Goal: Task Accomplishment & Management: Complete application form

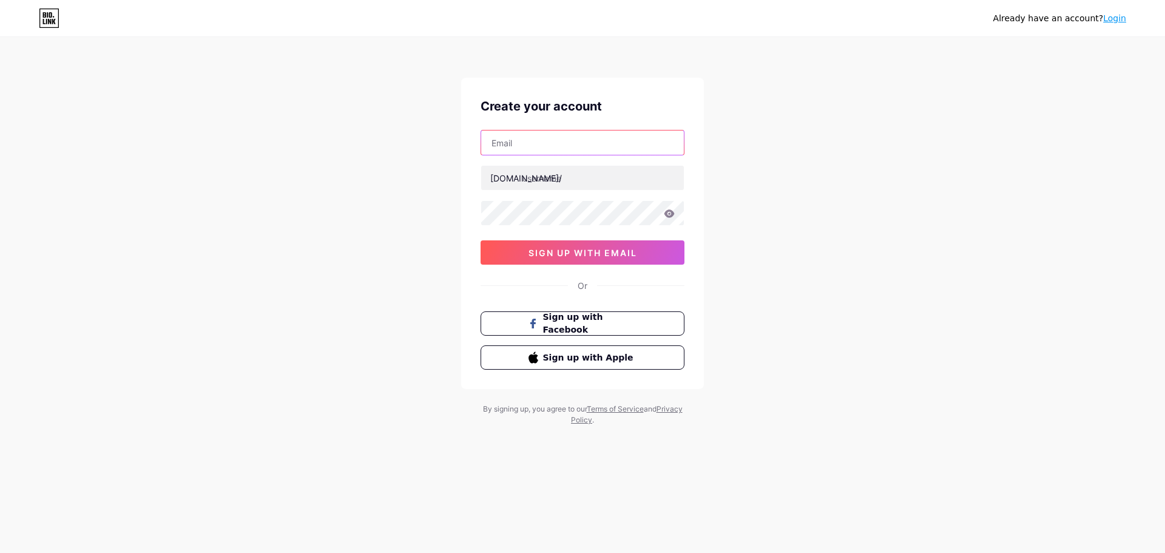
click at [567, 143] on input "text" at bounding box center [582, 142] width 203 height 24
paste input "[EMAIL_ADDRESS][DOMAIN_NAME]"
type input "[EMAIL_ADDRESS][DOMAIN_NAME]"
click at [779, 263] on div "Already have an account? Login Create your account [EMAIL_ADDRESS][DOMAIN_NAME]…" at bounding box center [582, 232] width 1165 height 464
click at [564, 177] on input "text" at bounding box center [582, 178] width 203 height 24
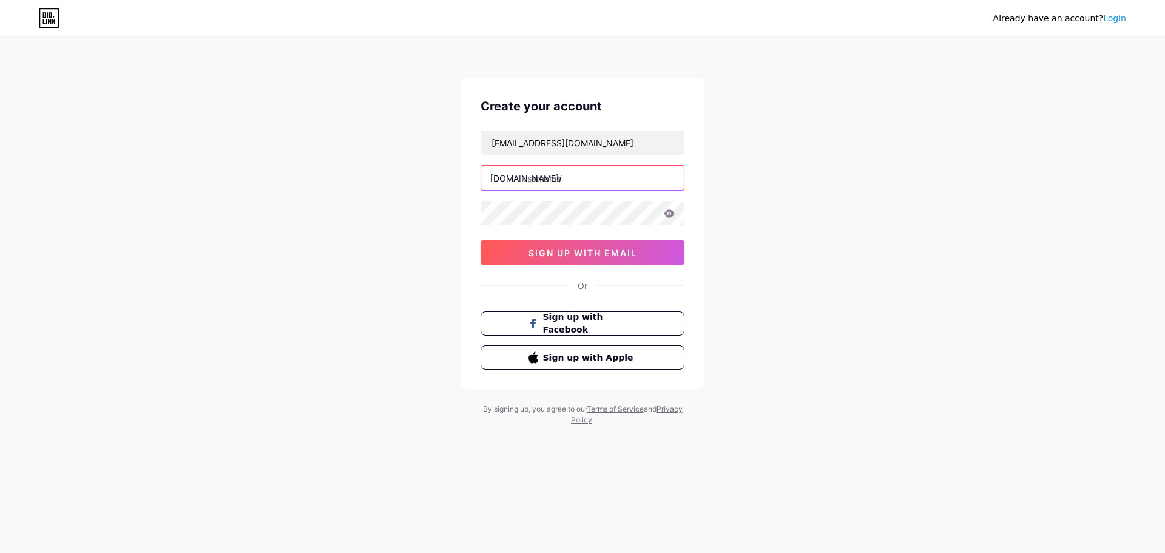
paste input "noor"
click at [797, 315] on div "Already have an account? Login Create your account [EMAIL_ADDRESS][DOMAIN_NAME]…" at bounding box center [582, 232] width 1165 height 464
click at [667, 215] on icon at bounding box center [670, 213] width 10 height 8
click at [668, 214] on icon at bounding box center [669, 213] width 11 height 8
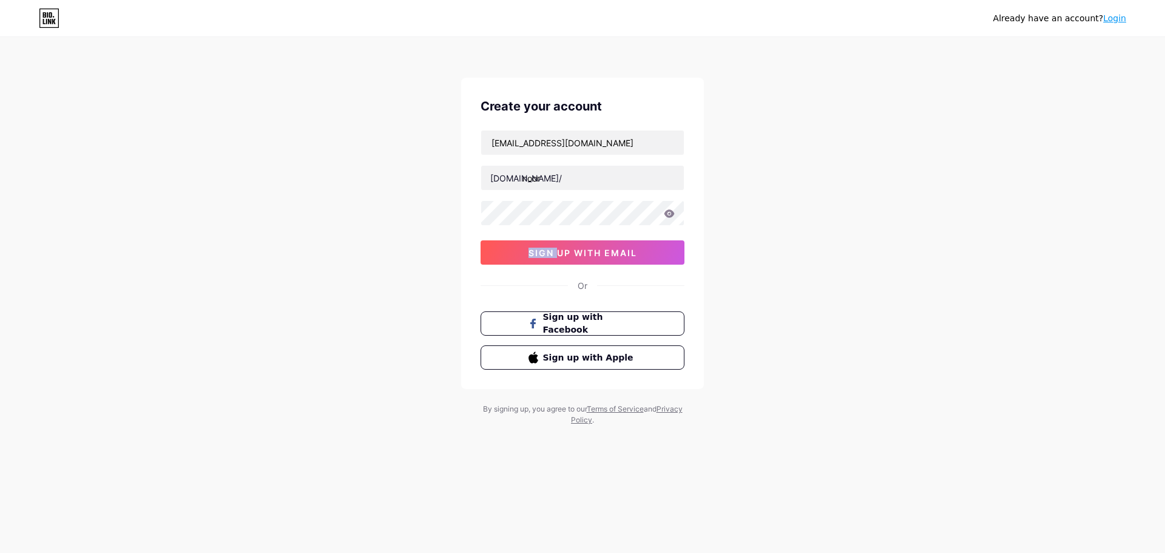
click at [668, 214] on icon at bounding box center [669, 213] width 11 height 8
click at [666, 217] on icon at bounding box center [669, 213] width 11 height 8
click at [600, 257] on span "sign up with email" at bounding box center [583, 253] width 109 height 10
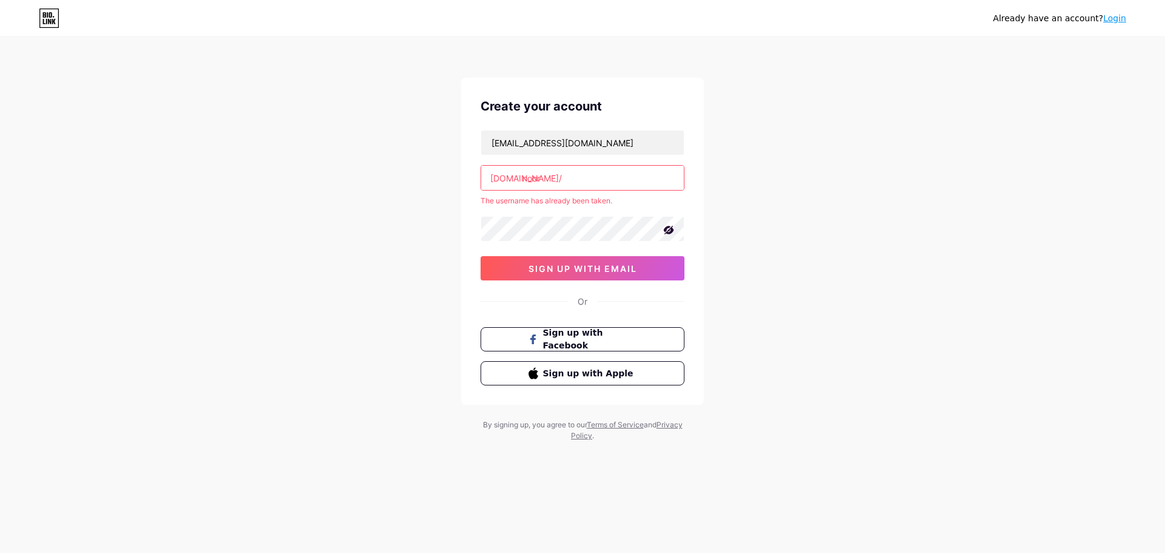
click at [563, 183] on input "noor" at bounding box center [582, 178] width 203 height 24
click at [518, 176] on div "[DOMAIN_NAME]/" at bounding box center [526, 178] width 72 height 13
drag, startPoint x: 518, startPoint y: 176, endPoint x: 489, endPoint y: 175, distance: 29.1
click at [489, 175] on div "[DOMAIN_NAME]/ noor" at bounding box center [583, 177] width 204 height 25
click at [489, 175] on input "noor" at bounding box center [582, 178] width 203 height 24
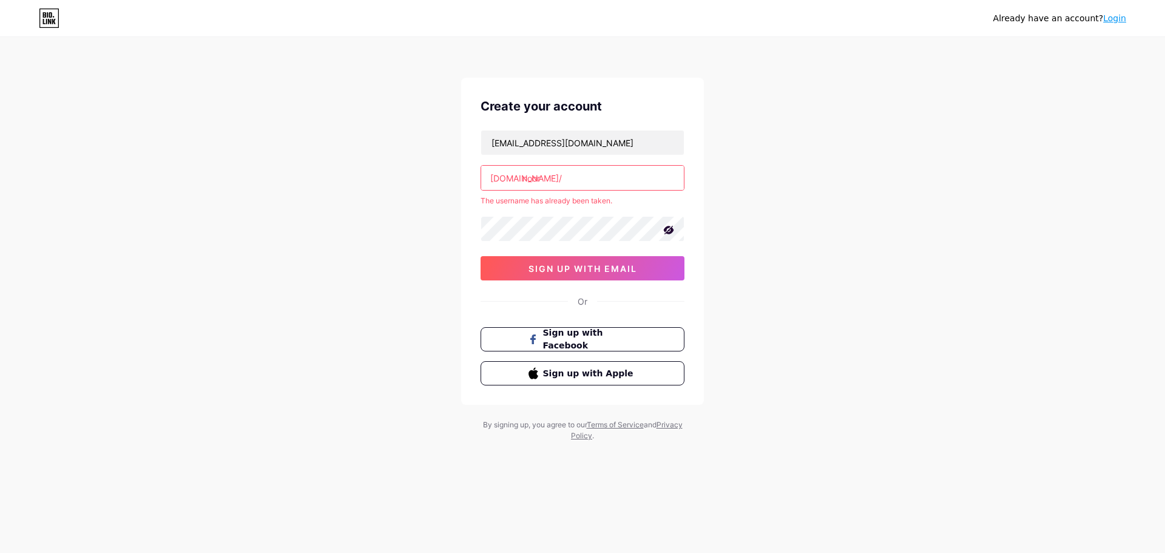
drag, startPoint x: 489, startPoint y: 175, endPoint x: 507, endPoint y: 176, distance: 18.2
click at [507, 176] on div "[DOMAIN_NAME]/ noor" at bounding box center [583, 177] width 204 height 25
click at [507, 176] on div "[DOMAIN_NAME]/" at bounding box center [526, 178] width 72 height 13
drag, startPoint x: 516, startPoint y: 178, endPoint x: 492, endPoint y: 183, distance: 24.9
click at [492, 183] on div "[DOMAIN_NAME]/" at bounding box center [526, 178] width 72 height 13
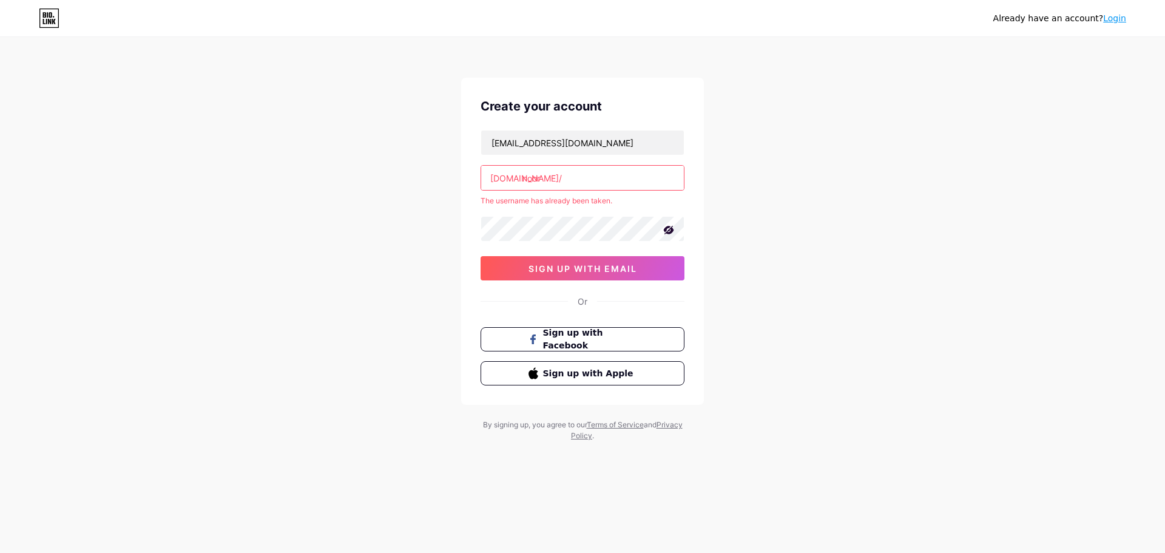
click at [517, 177] on div "[DOMAIN_NAME]/" at bounding box center [526, 178] width 72 height 13
drag, startPoint x: 517, startPoint y: 177, endPoint x: 490, endPoint y: 178, distance: 26.7
click at [490, 178] on div "[DOMAIN_NAME]/" at bounding box center [526, 178] width 72 height 13
copy div "[DOMAIN_NAME]"
click at [519, 175] on div "[DOMAIN_NAME]/" at bounding box center [526, 178] width 72 height 13
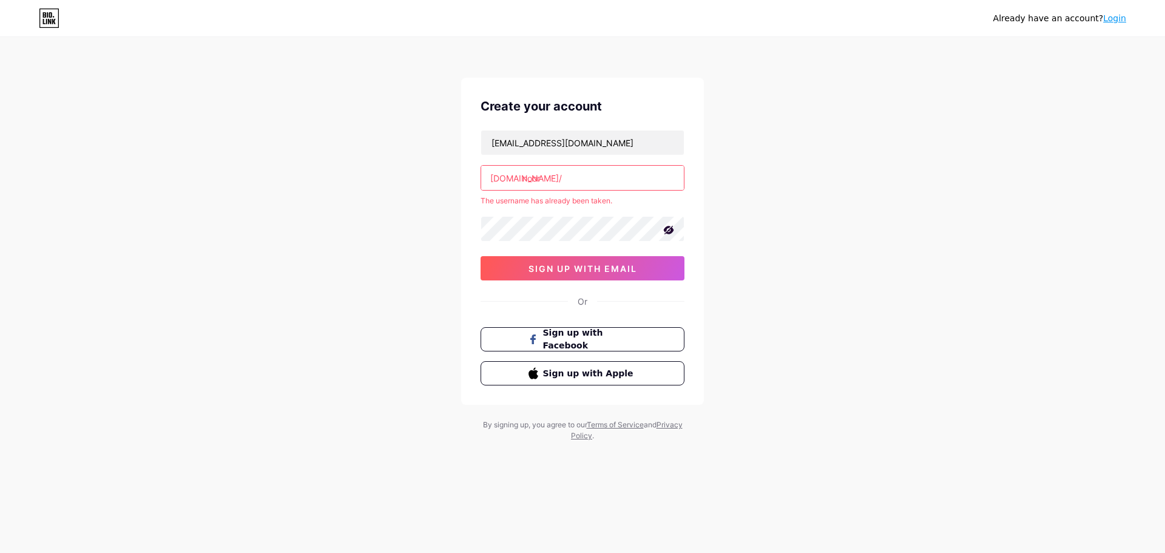
click at [523, 178] on input "noor" at bounding box center [582, 178] width 203 height 24
click at [555, 183] on input "noor" at bounding box center [582, 178] width 203 height 24
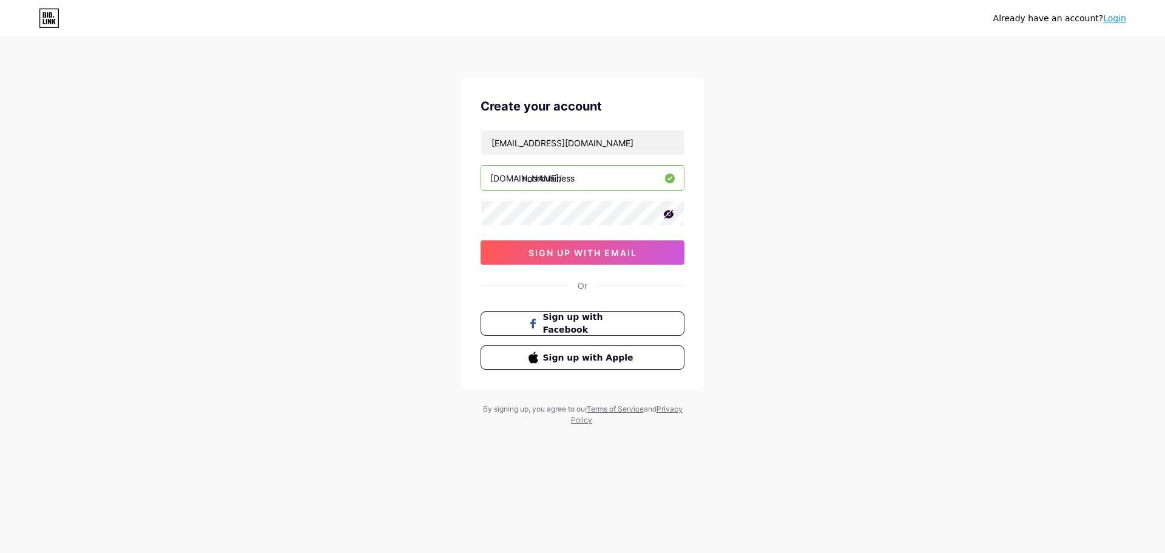
click at [594, 175] on input "noorbusiness" at bounding box center [582, 178] width 203 height 24
drag, startPoint x: 594, startPoint y: 175, endPoint x: 540, endPoint y: 190, distance: 56.7
click at [540, 190] on div "noorbusiness" at bounding box center [583, 177] width 204 height 25
click at [585, 180] on input "noordigital" at bounding box center [582, 178] width 203 height 24
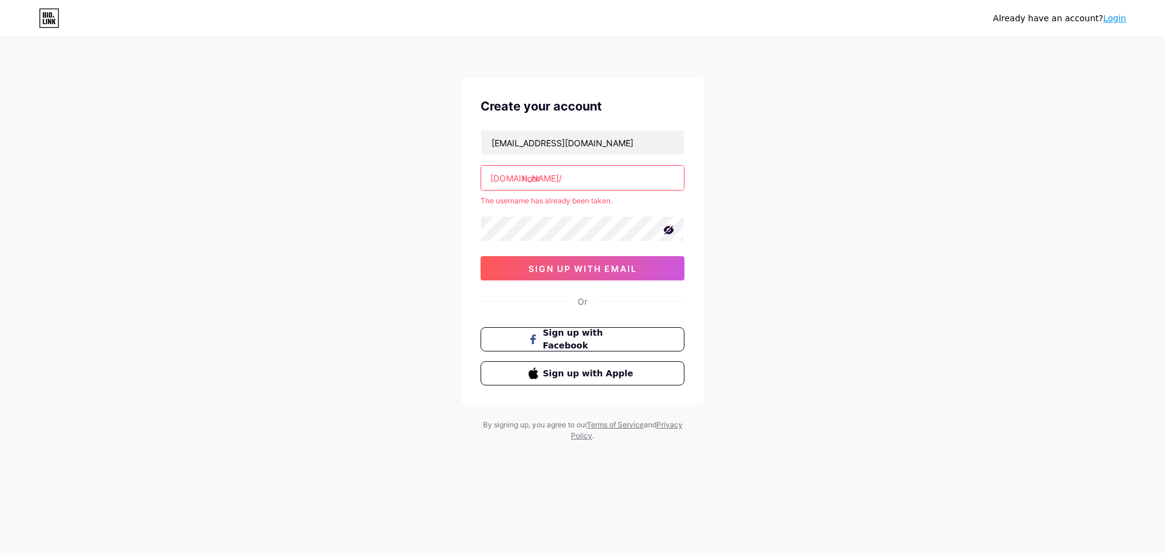
click at [585, 180] on input "noor" at bounding box center [582, 178] width 203 height 24
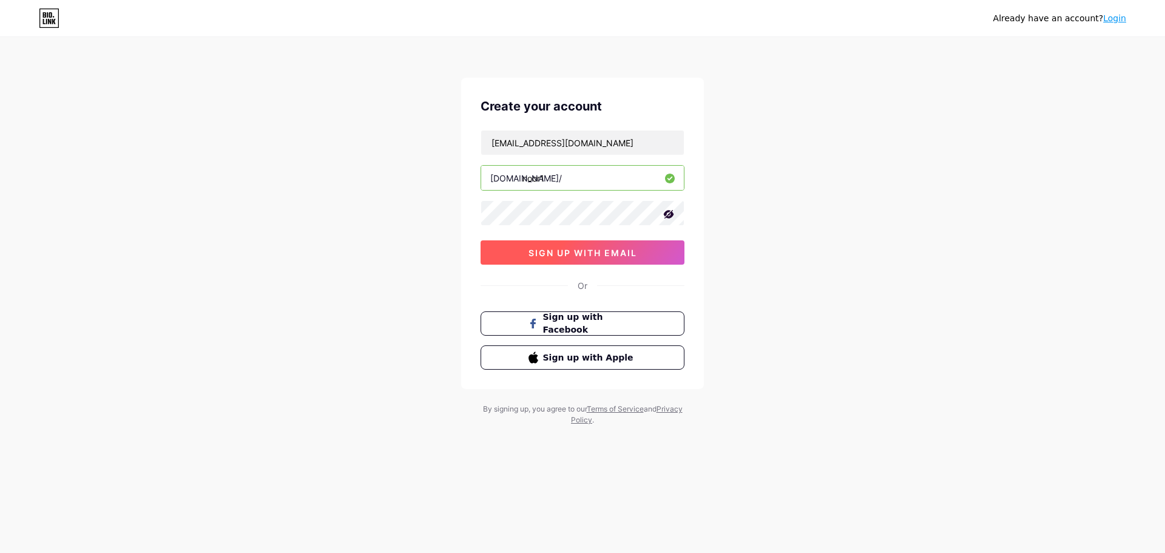
type input "noor1"
click at [607, 246] on button "sign up with email" at bounding box center [583, 252] width 204 height 24
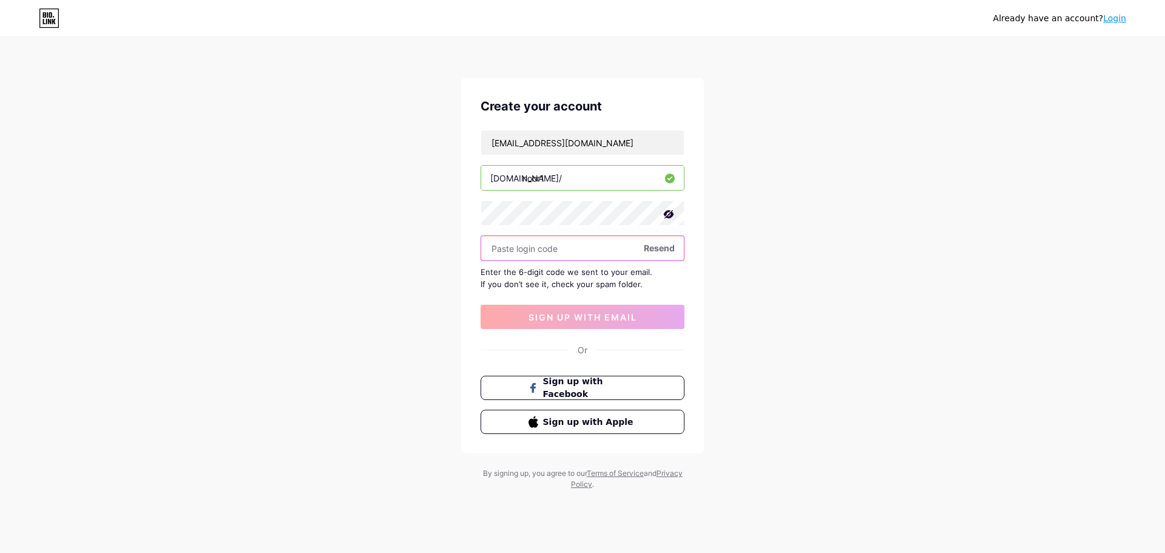
click at [591, 245] on input "text" at bounding box center [582, 248] width 203 height 24
paste input "836308"
type input "836308"
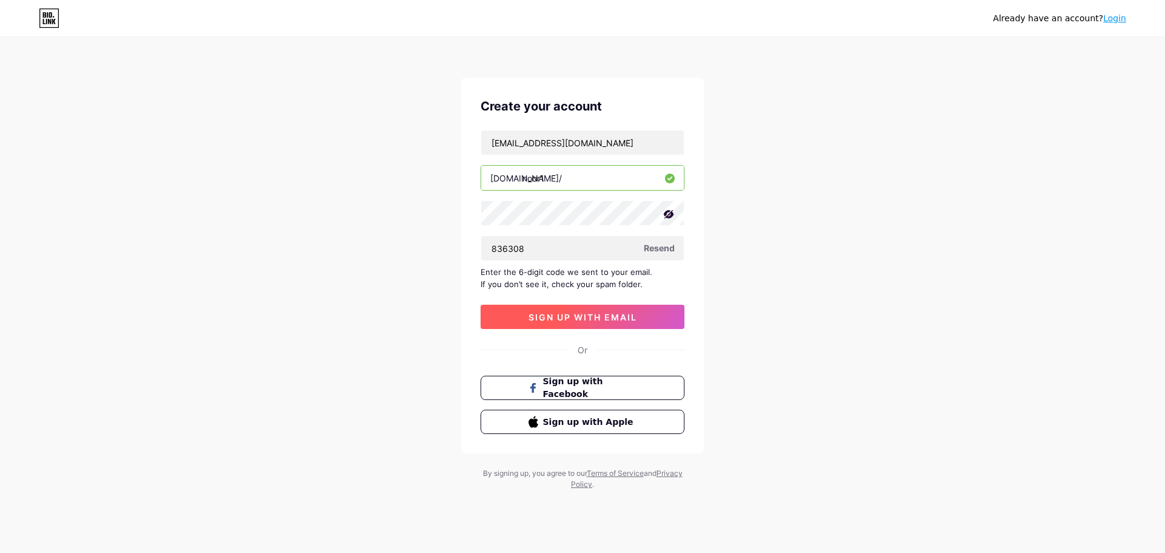
click at [604, 320] on span "sign up with email" at bounding box center [583, 317] width 109 height 10
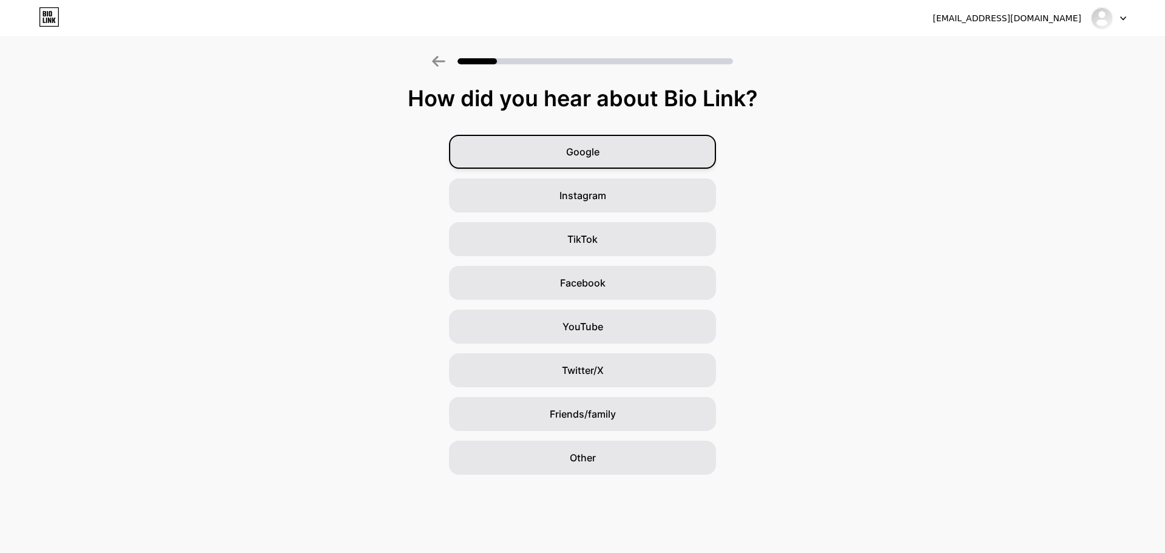
click at [610, 145] on div "Google" at bounding box center [582, 152] width 267 height 34
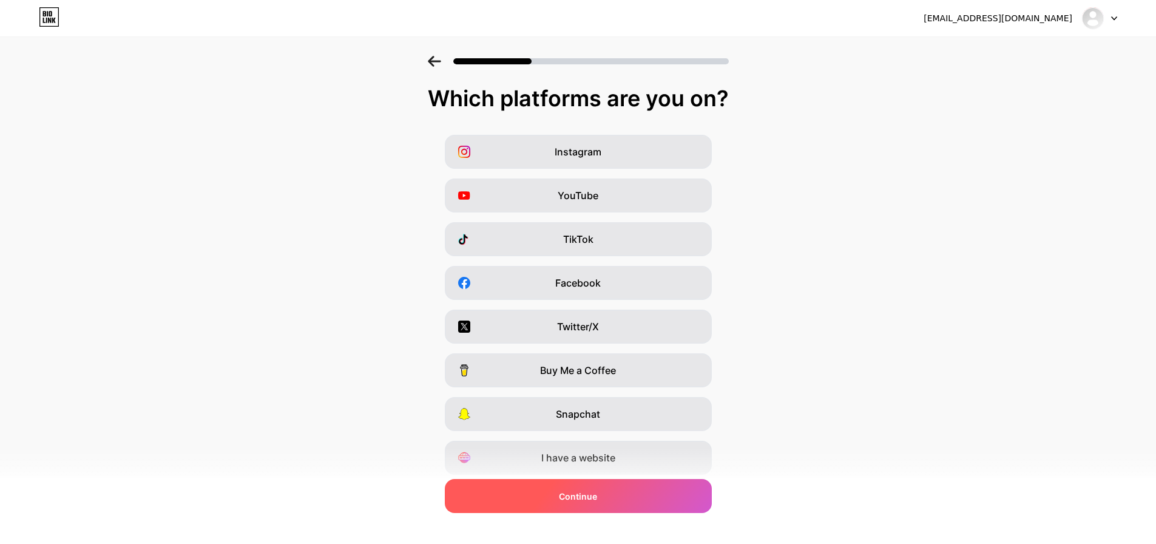
click at [642, 492] on div "Continue" at bounding box center [578, 496] width 267 height 34
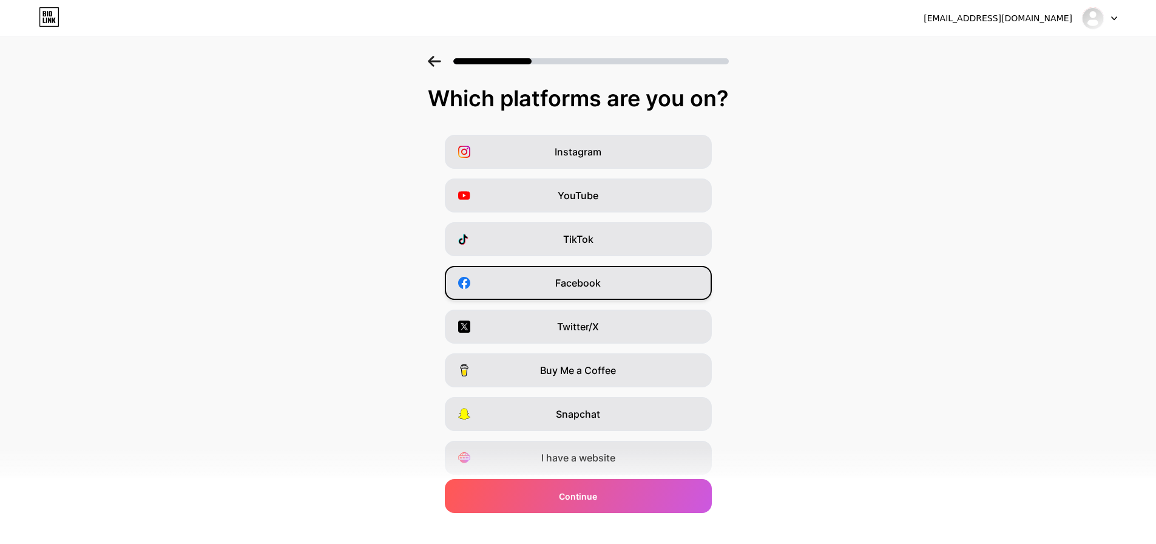
click at [601, 281] on span "Facebook" at bounding box center [578, 283] width 46 height 15
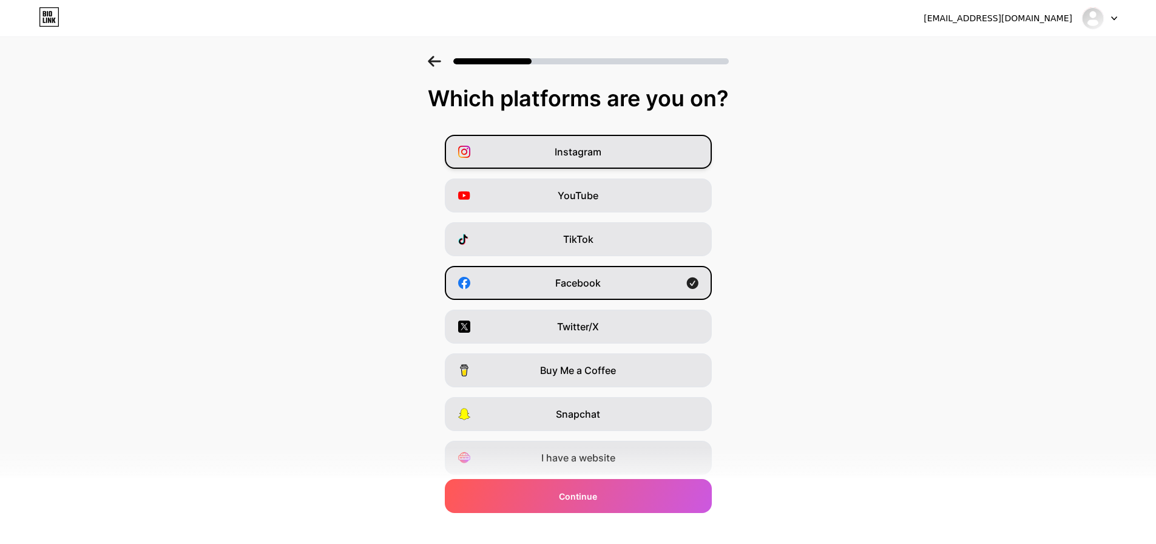
click at [637, 151] on div "Instagram" at bounding box center [578, 152] width 267 height 34
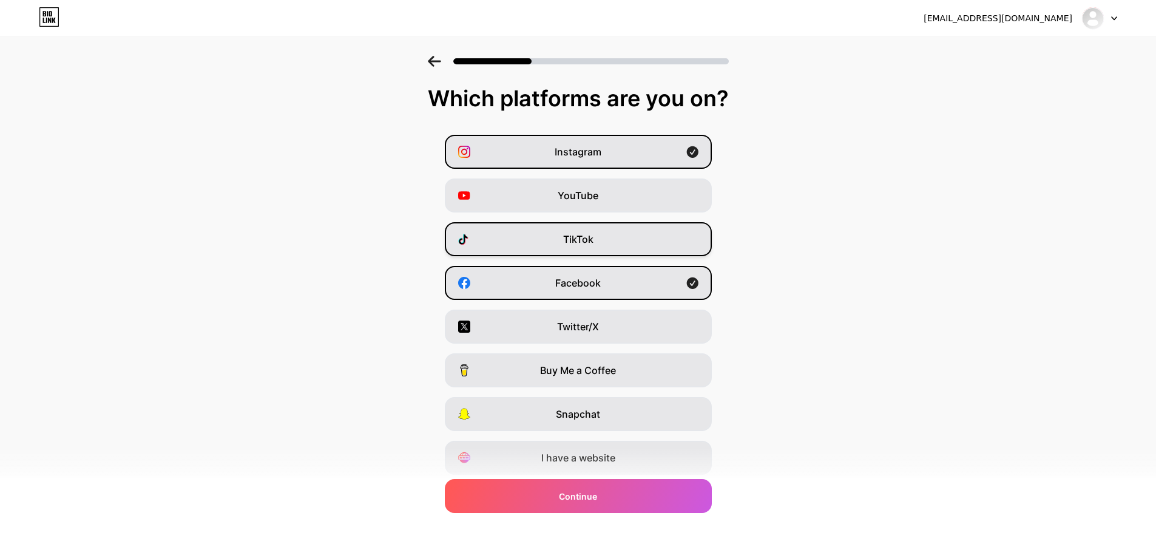
click at [627, 237] on div "TikTok" at bounding box center [578, 239] width 267 height 34
click at [624, 202] on div "YouTube" at bounding box center [578, 195] width 267 height 34
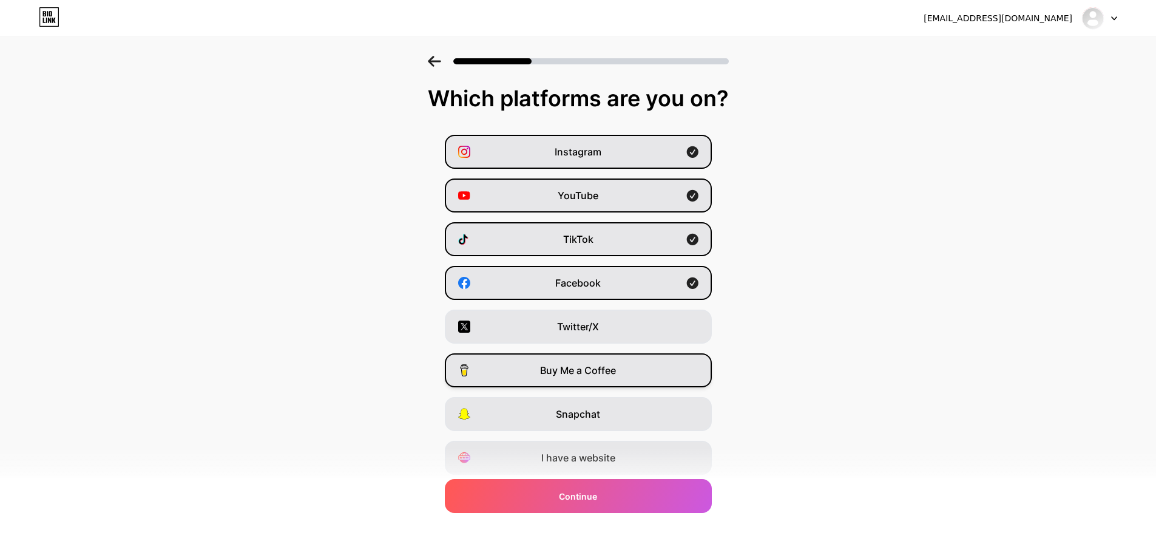
click at [628, 377] on div "Buy Me a Coffee" at bounding box center [578, 370] width 267 height 34
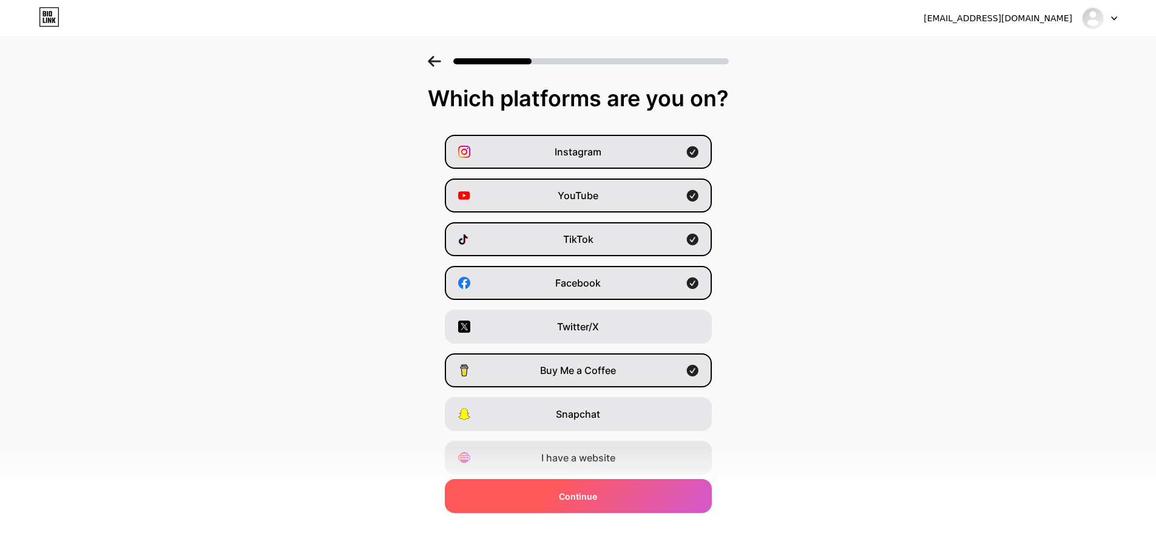
click at [597, 499] on span "Continue" at bounding box center [578, 496] width 38 height 13
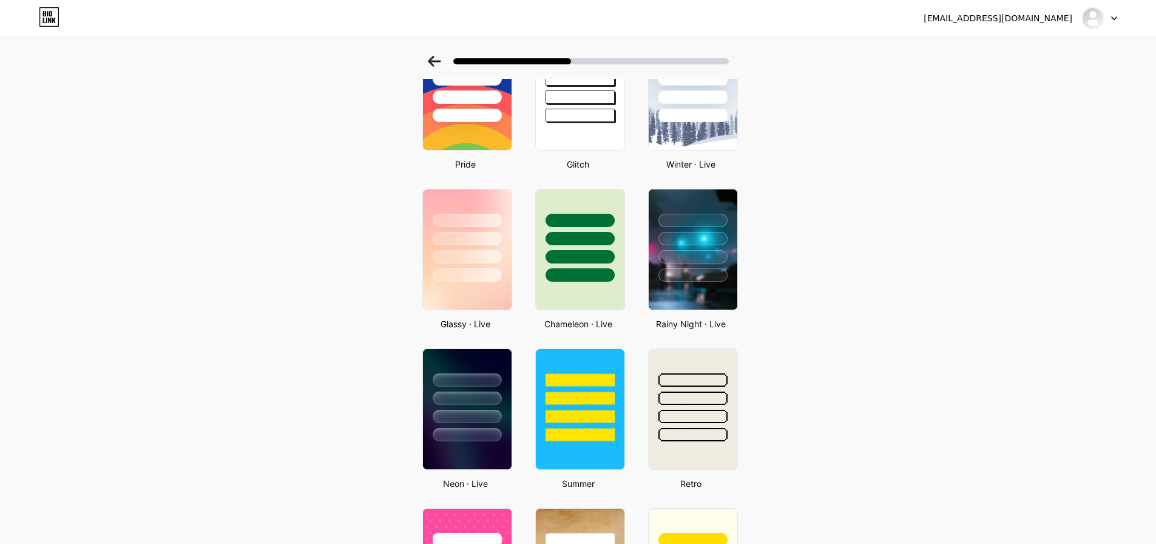
scroll to position [255, 0]
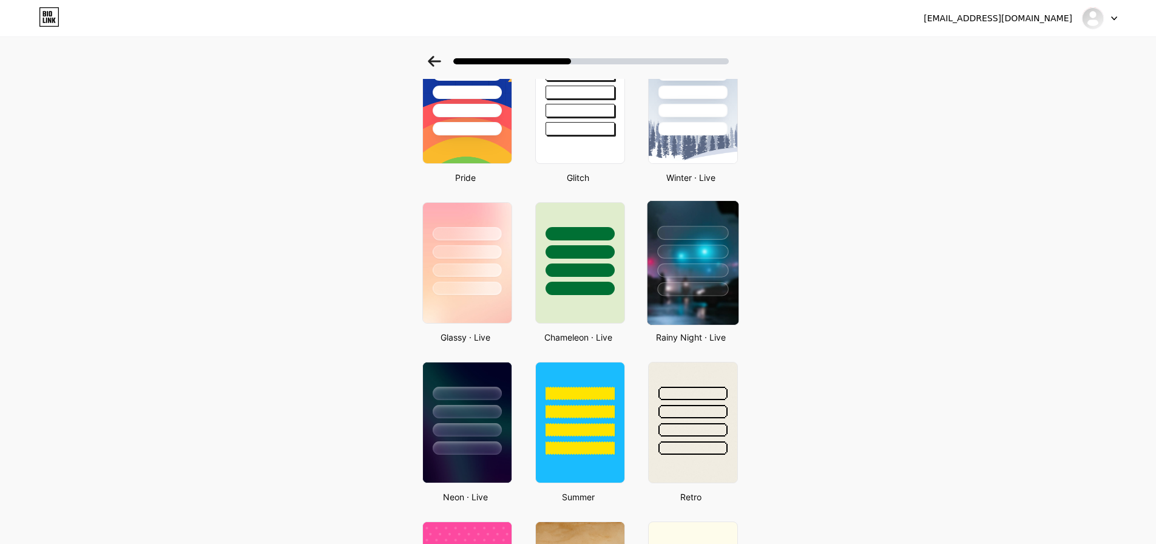
click at [714, 259] on div at bounding box center [692, 248] width 91 height 95
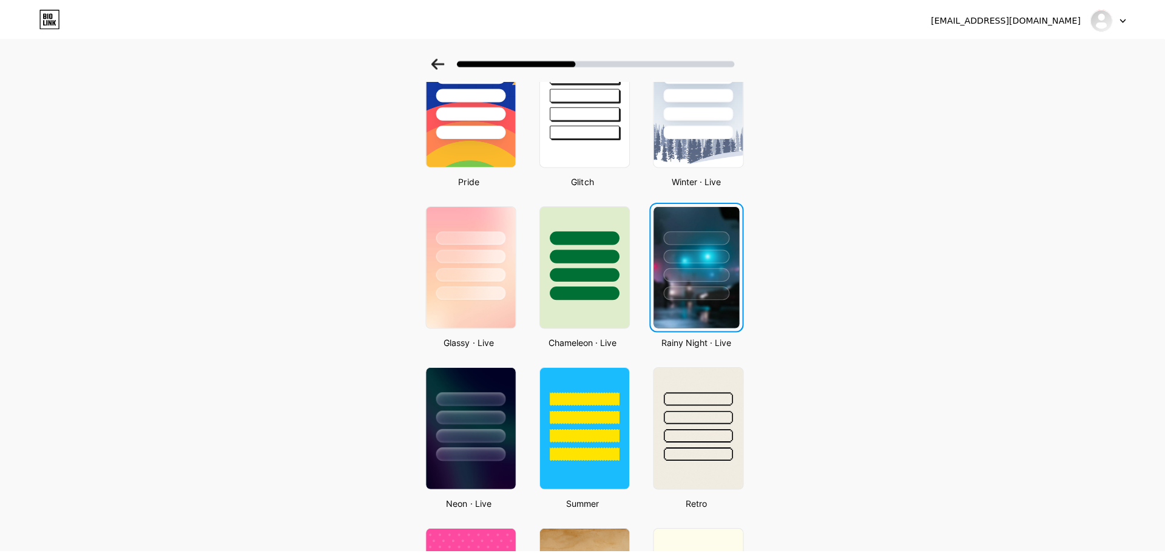
scroll to position [0, 0]
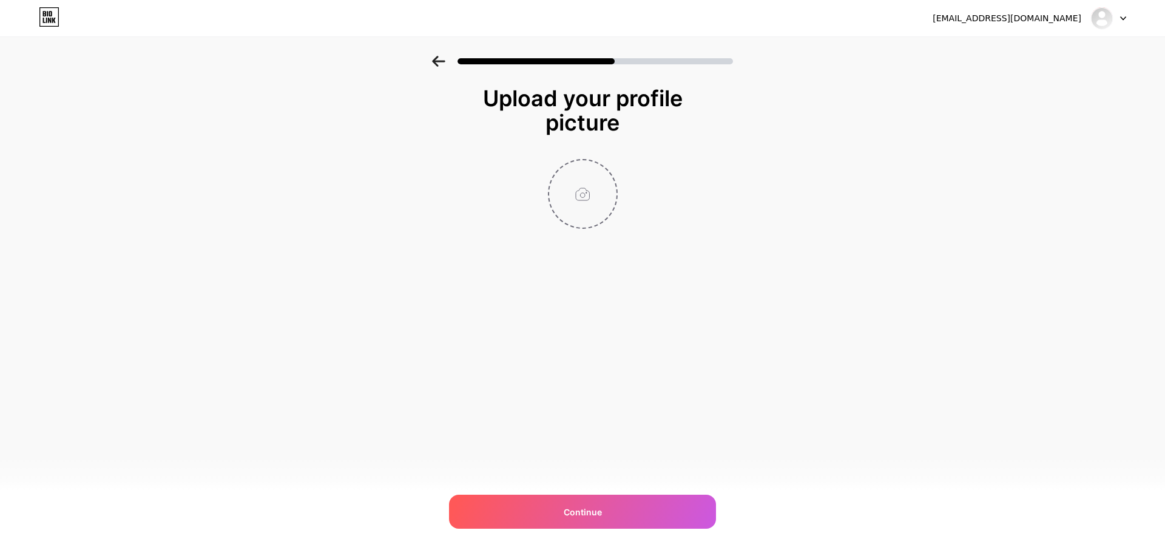
click at [590, 196] on input "file" at bounding box center [582, 193] width 67 height 67
type input "C:\fakepath\WhatsApp Image [DATE] 22.56.40.jpeg"
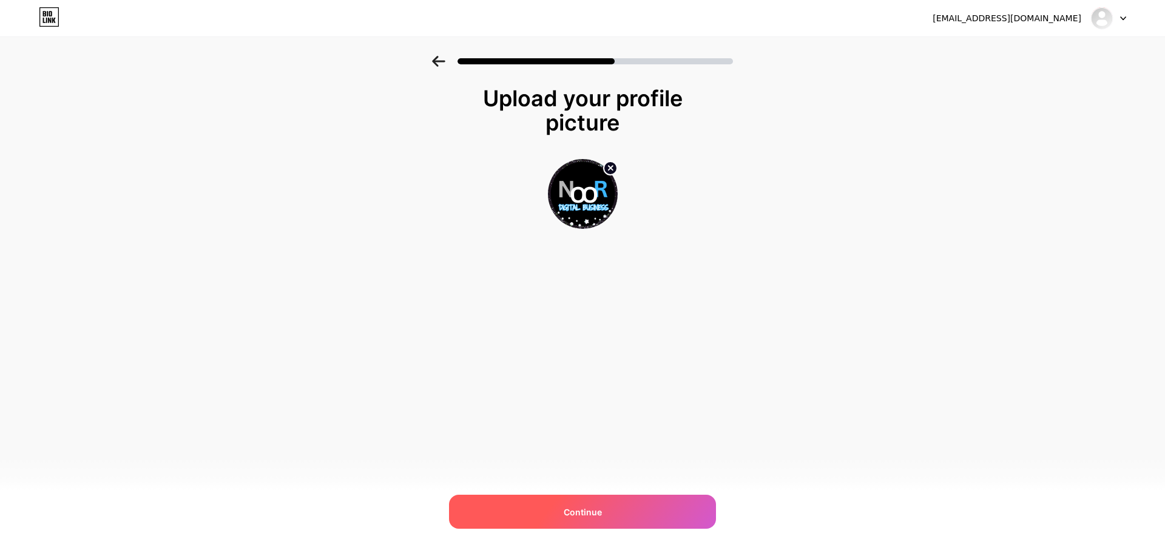
click at [609, 508] on div "Continue" at bounding box center [582, 512] width 267 height 34
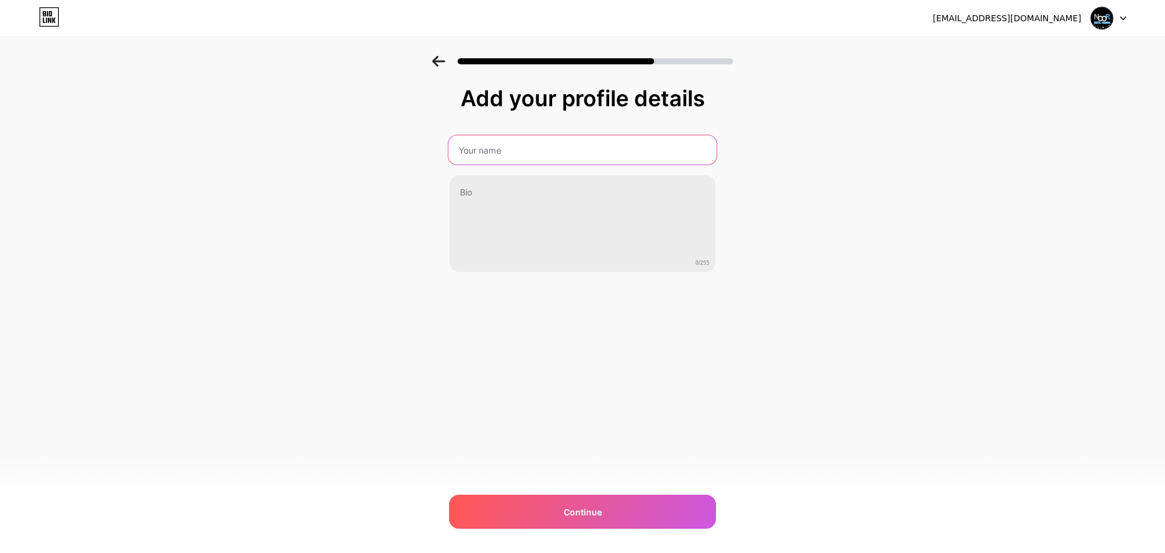
click at [513, 151] on input "text" at bounding box center [582, 149] width 268 height 29
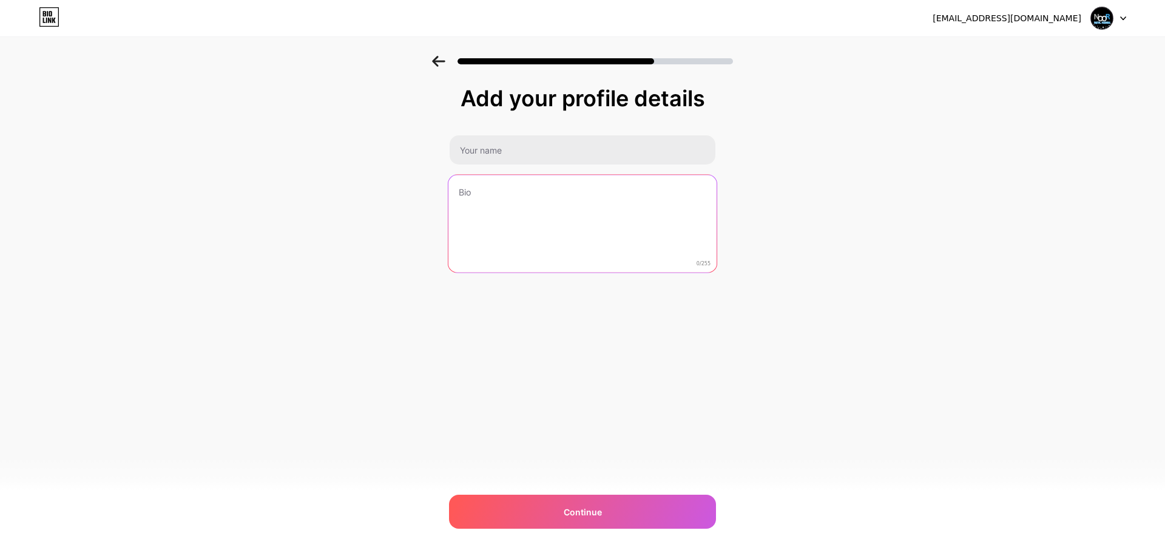
drag, startPoint x: 513, startPoint y: 151, endPoint x: 488, endPoint y: 204, distance: 58.6
click at [488, 204] on textarea at bounding box center [582, 224] width 268 height 99
paste textarea "NOOR - Digital Business"
click at [472, 188] on textarea "NOOR - Digital Business" at bounding box center [582, 224] width 268 height 99
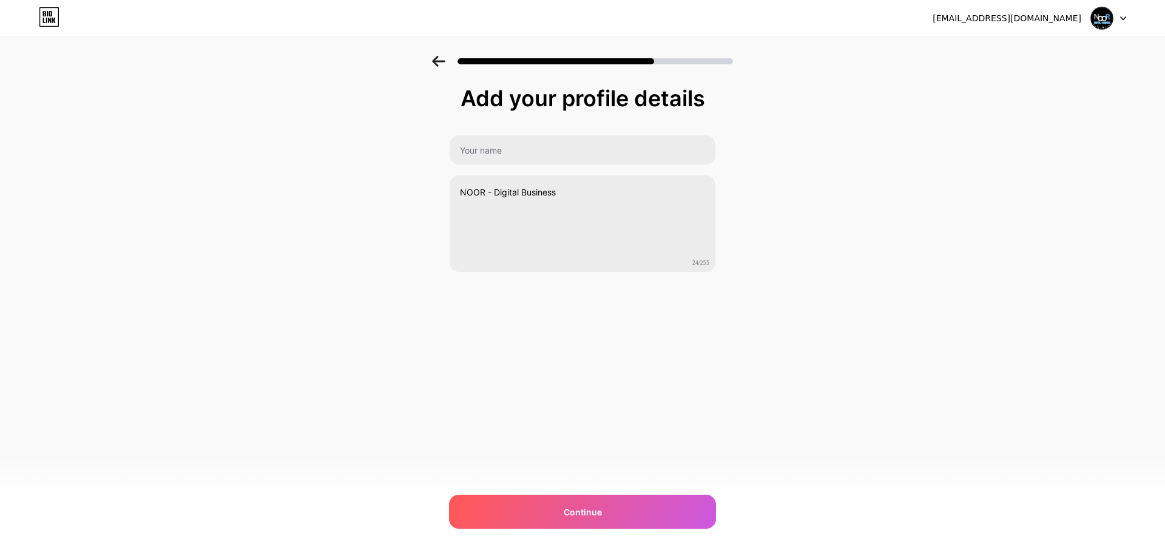
drag, startPoint x: 472, startPoint y: 188, endPoint x: 442, endPoint y: 227, distance: 49.4
click at [442, 227] on div "Add your profile details [PERSON_NAME] - Digital Business 24/255 Continue Error" at bounding box center [582, 194] width 1165 height 277
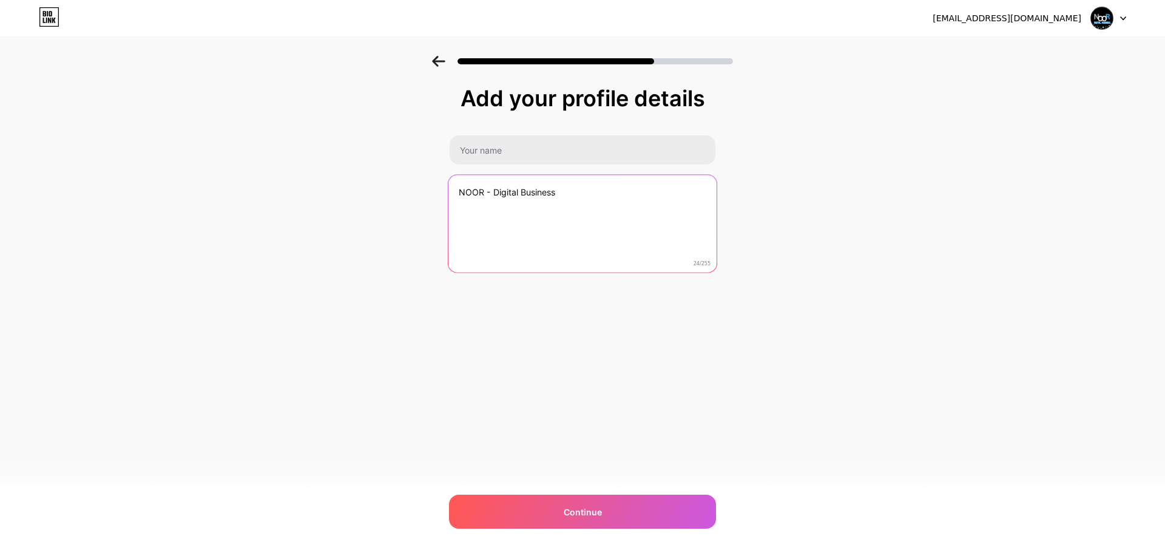
drag, startPoint x: 485, startPoint y: 191, endPoint x: 448, endPoint y: 192, distance: 37.0
click at [448, 192] on textarea "NOOR - Digital Business" at bounding box center [582, 224] width 268 height 99
drag, startPoint x: 482, startPoint y: 192, endPoint x: 456, endPoint y: 194, distance: 26.2
click at [456, 194] on textarea "NOOR - Digital Business" at bounding box center [582, 224] width 268 height 99
paste textarea "[PERSON_NAME]"
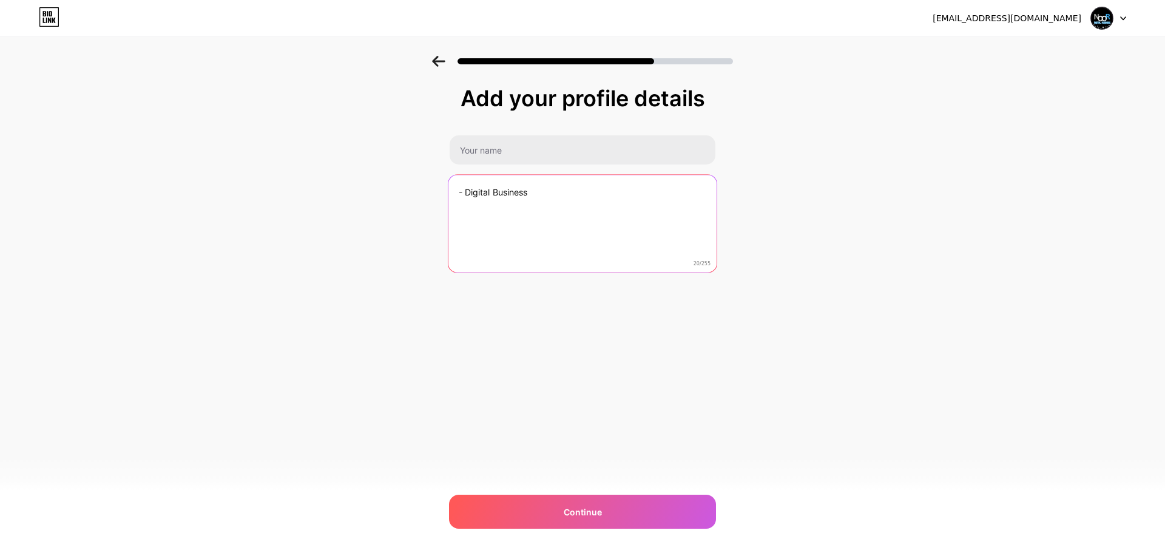
type textarea "NOOR - Digital Business"
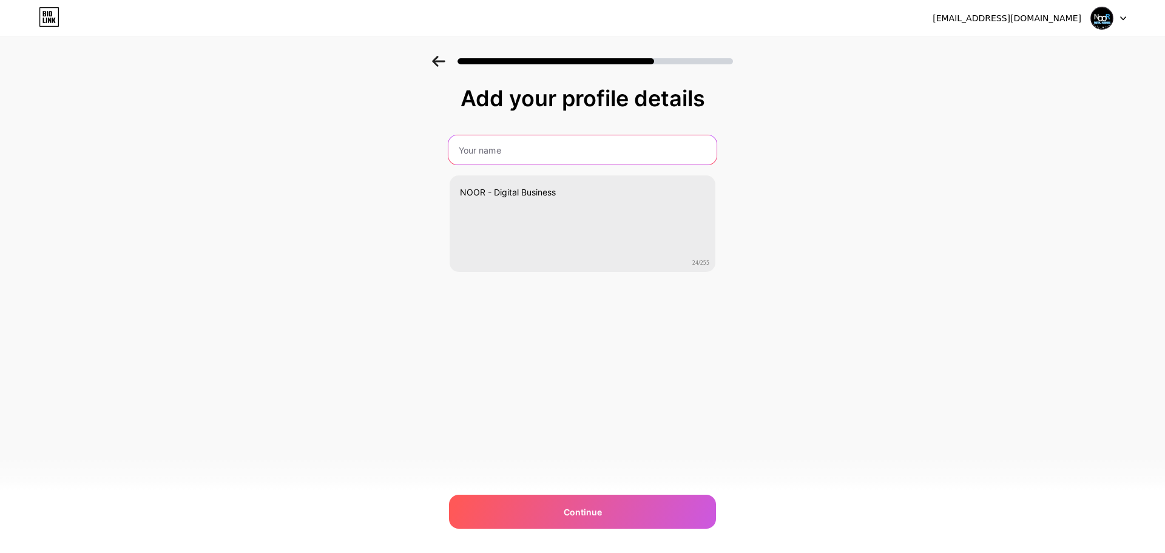
click at [519, 154] on input "text" at bounding box center [582, 149] width 268 height 29
paste input "[PERSON_NAME]"
type input "[PERSON_NAME]"
click at [776, 263] on div "Add your profile details [PERSON_NAME] - Digital Business 24/255 Continue Error" at bounding box center [582, 194] width 1165 height 277
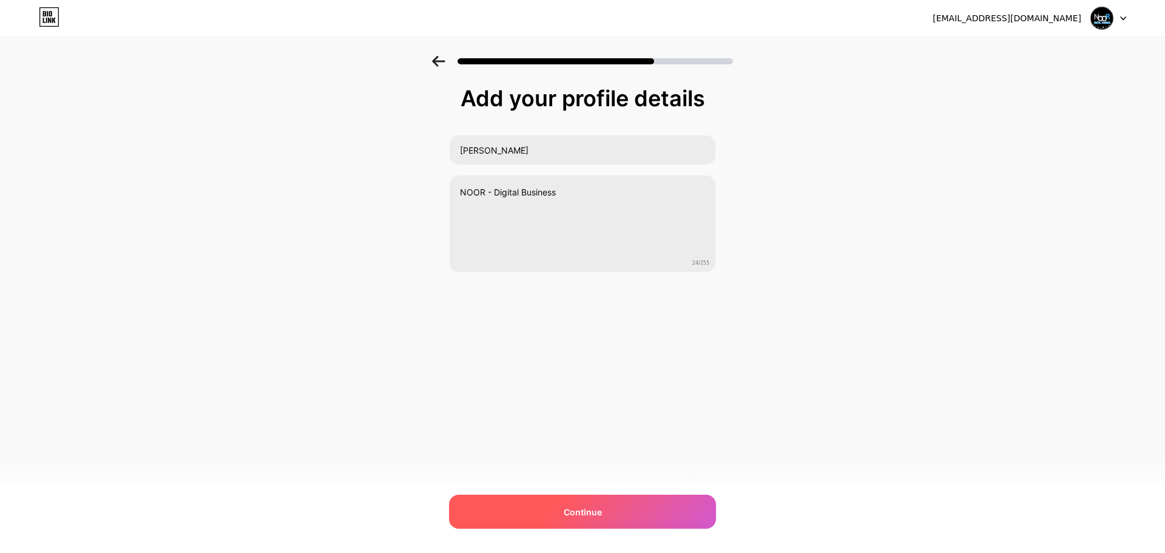
click at [623, 496] on div "Continue" at bounding box center [582, 512] width 267 height 34
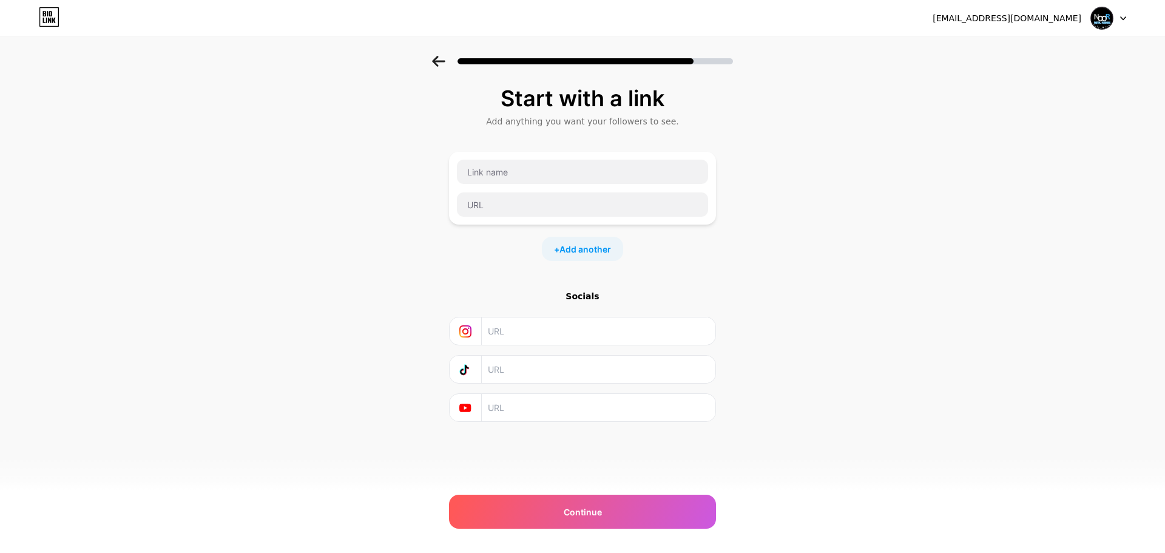
click at [555, 337] on input "text" at bounding box center [598, 330] width 220 height 27
paste input "[URL][DOMAIN_NAME]"
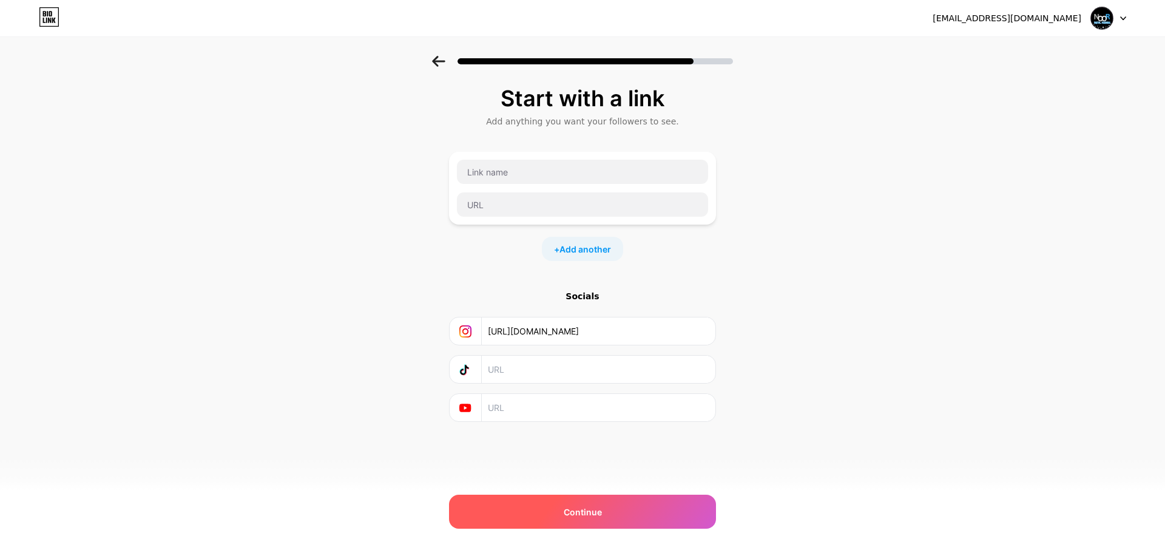
type input "[URL][DOMAIN_NAME]"
click at [648, 506] on div "Continue" at bounding box center [582, 512] width 267 height 34
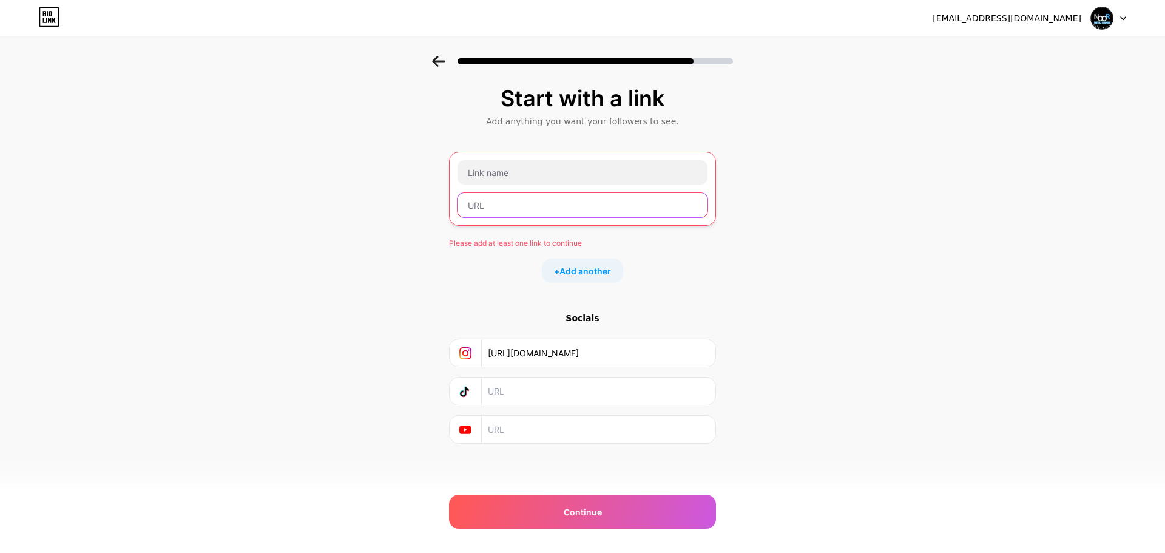
click at [543, 203] on input "text" at bounding box center [583, 205] width 250 height 24
paste input "[DOMAIN_NAME]"
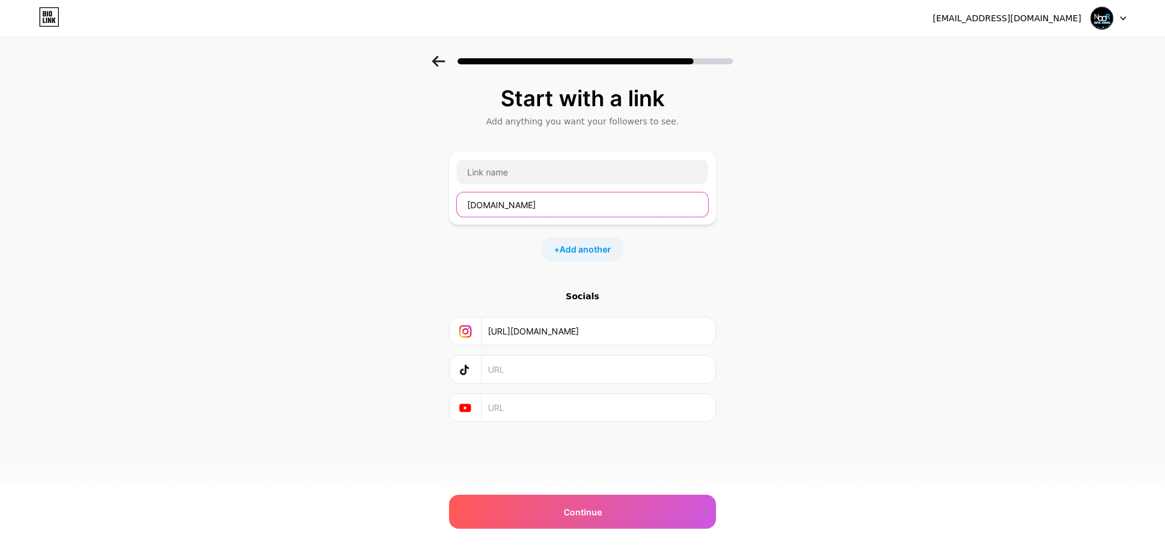
type input "[DOMAIN_NAME]"
click at [786, 305] on div "Start with a link Add anything you want your followers to see. [DOMAIN_NAME] + …" at bounding box center [582, 269] width 1165 height 427
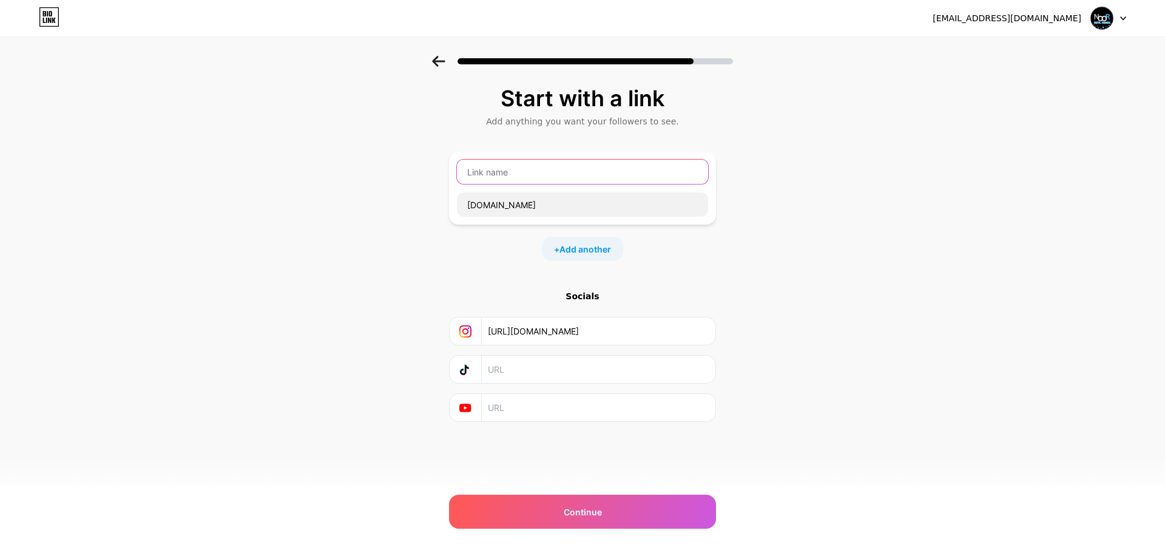
click at [603, 181] on input "text" at bounding box center [582, 172] width 251 height 24
paste input "Digital Business - Digital Product"
drag, startPoint x: 615, startPoint y: 172, endPoint x: 424, endPoint y: 177, distance: 191.2
click at [424, 177] on div "Start with a link Add anything you want your followers to see. Digital Business…" at bounding box center [582, 269] width 1165 height 427
paste input "NOOR - Digital Business - Digital Product"
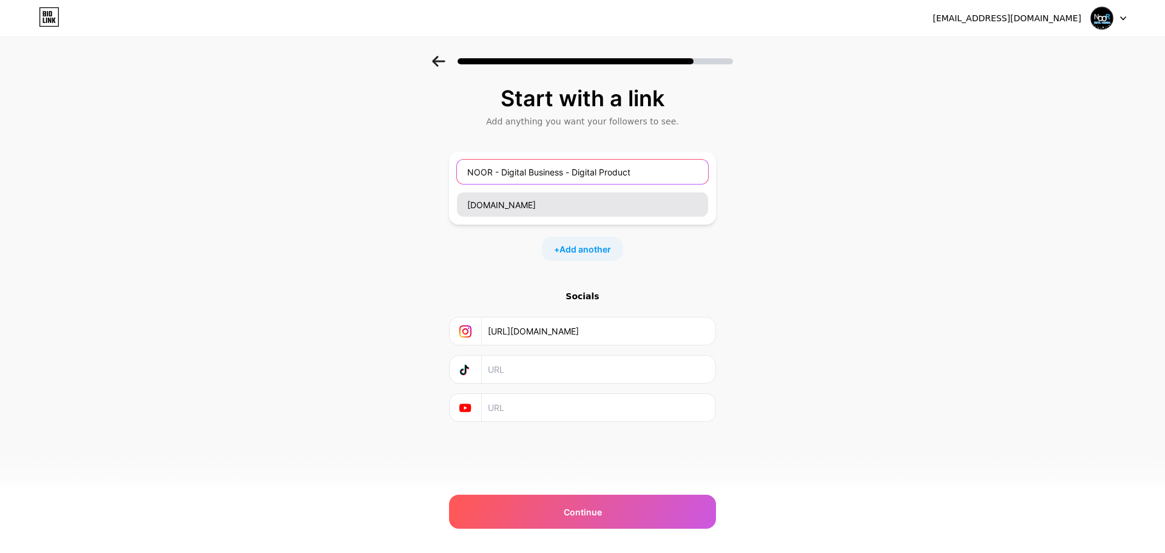
type input "NOOR - Digital Business - Digital Product"
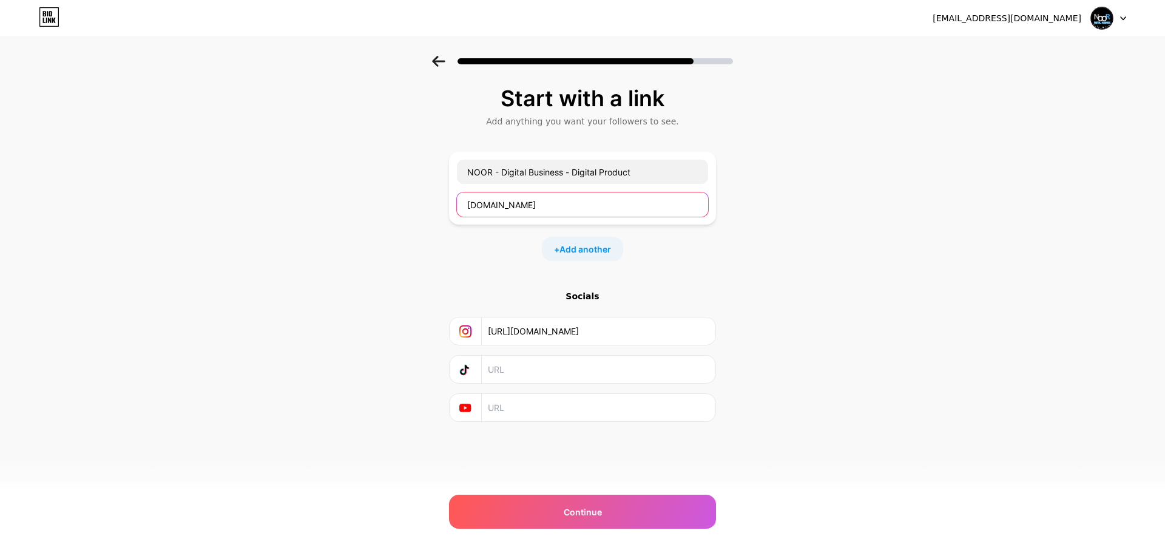
click at [483, 204] on input "[DOMAIN_NAME]" at bounding box center [582, 204] width 251 height 24
click at [484, 205] on input "[DOMAIN_NAME]" at bounding box center [582, 204] width 251 height 24
click at [485, 205] on input "[DOMAIN_NAME]" at bounding box center [582, 204] width 251 height 24
type input "[DOMAIN_NAME]"
click at [772, 293] on div "Start with a link Add anything you want your followers to see. NOOR - Digital B…" at bounding box center [582, 269] width 1165 height 427
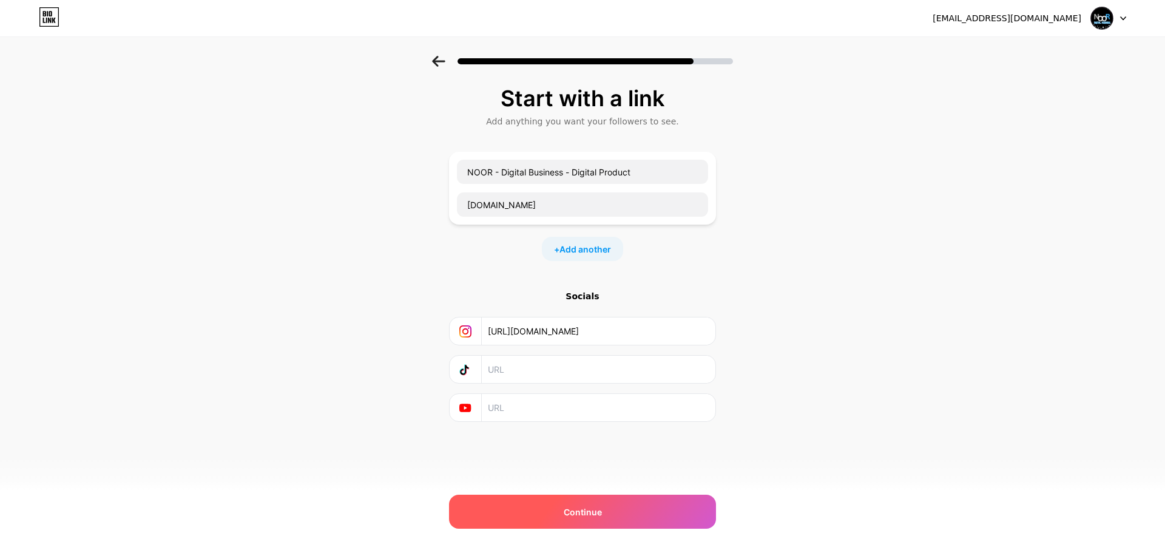
click at [614, 515] on div "Continue" at bounding box center [582, 512] width 267 height 34
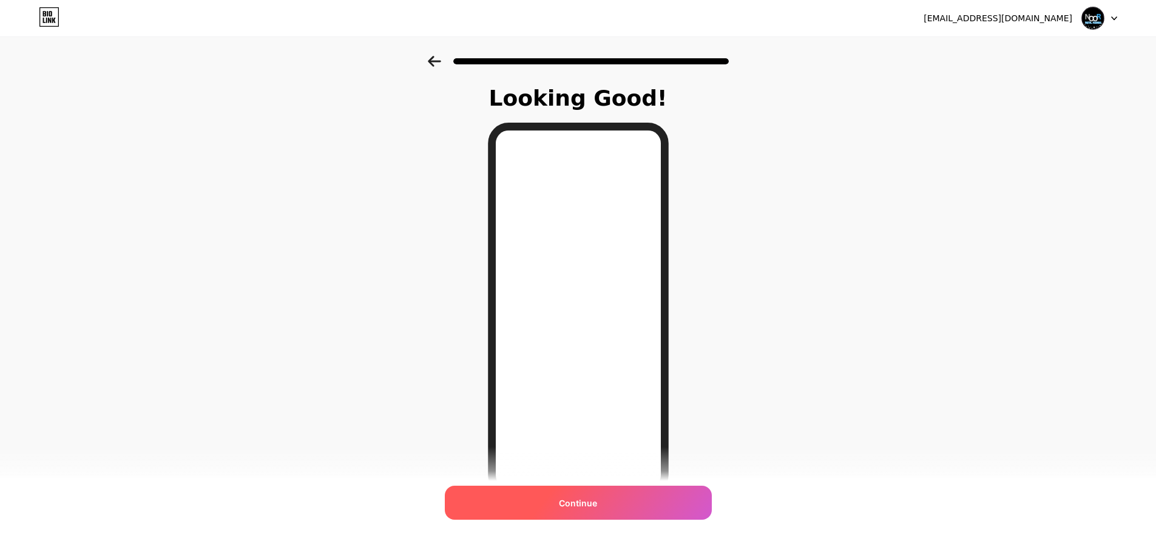
click at [651, 517] on div "Continue" at bounding box center [578, 502] width 267 height 34
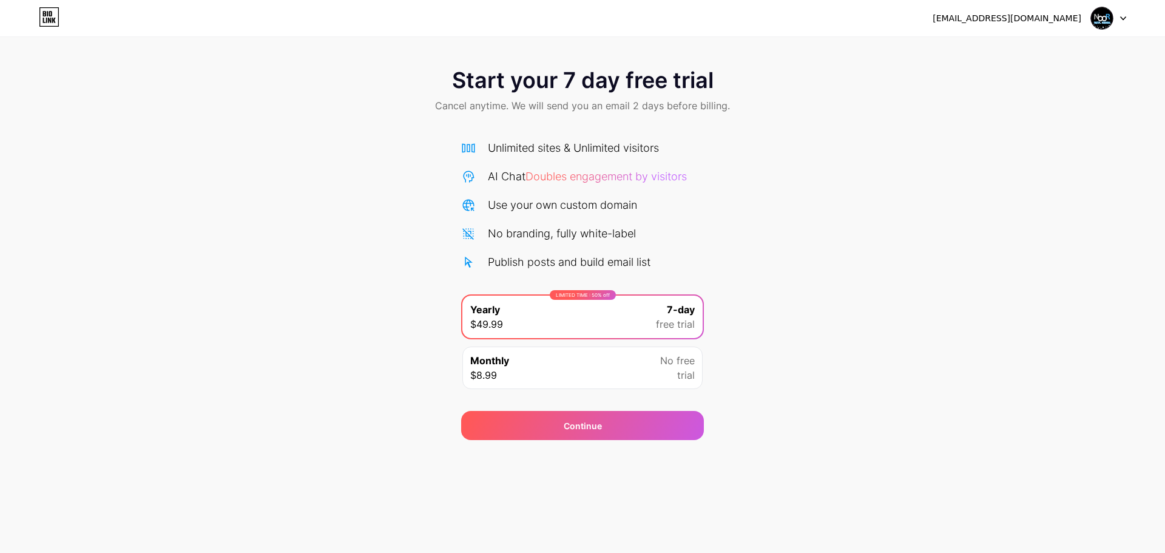
click at [779, 197] on div "Start your 7 day free trial Cancel anytime. We will send you an email 2 days be…" at bounding box center [582, 248] width 1165 height 384
click at [856, 197] on div "Start your 7 day free trial Cancel anytime. We will send you an email 2 days be…" at bounding box center [582, 248] width 1165 height 384
click at [803, 212] on div "Start your 7 day free trial Cancel anytime. We will send you an email 2 days be…" at bounding box center [582, 248] width 1165 height 384
click at [966, 500] on div "[EMAIL_ADDRESS][DOMAIN_NAME] Logout Link Copied Start your 7 day free trial Can…" at bounding box center [582, 276] width 1165 height 553
click at [596, 430] on div "Continue" at bounding box center [583, 425] width 38 height 13
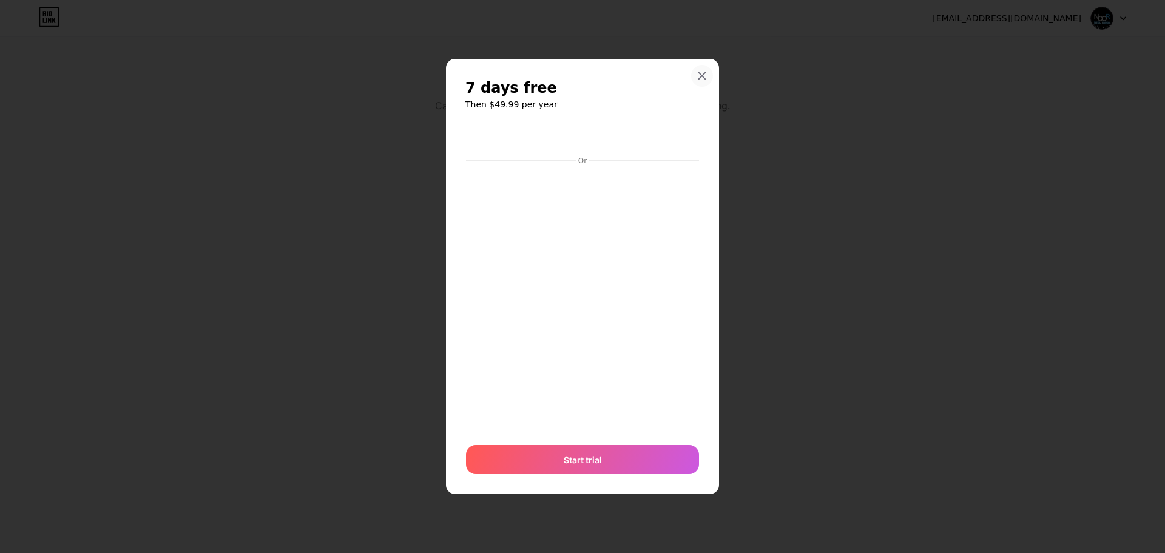
click at [700, 73] on icon at bounding box center [702, 75] width 7 height 7
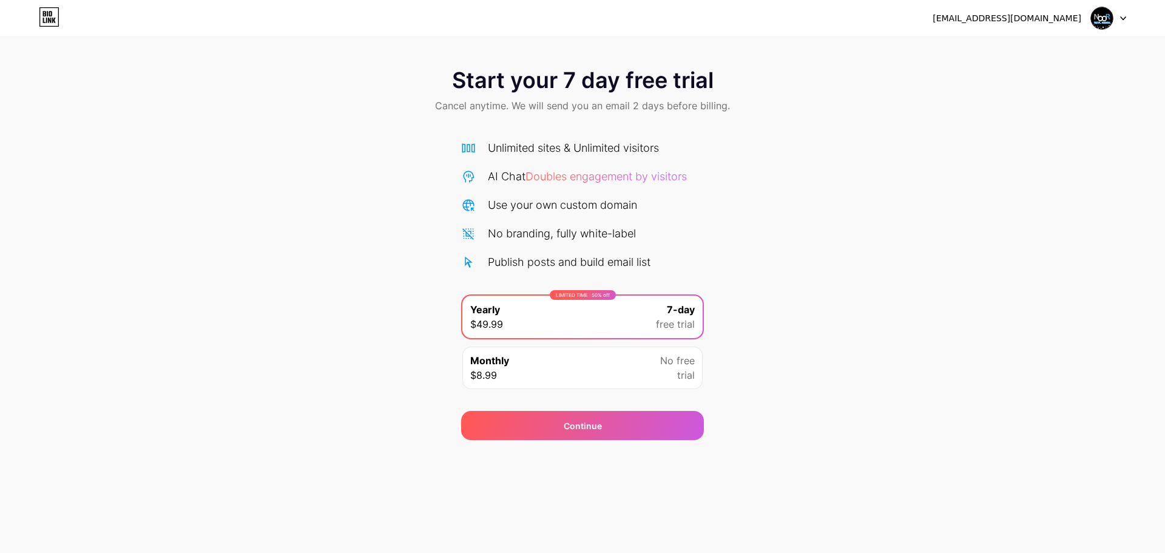
click at [678, 371] on span "trial" at bounding box center [686, 375] width 18 height 15
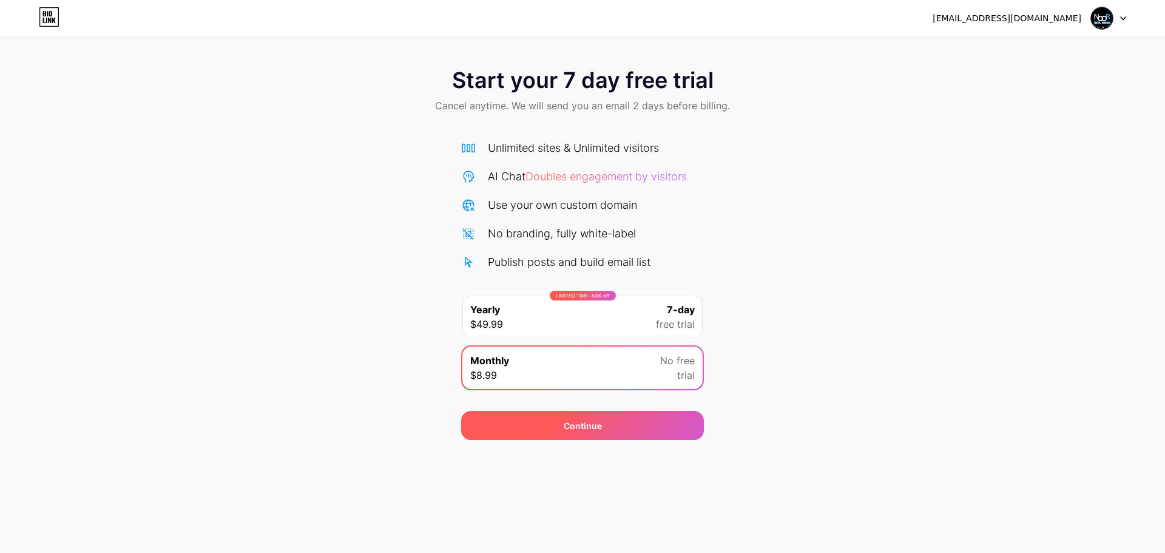
click at [646, 432] on div "Continue" at bounding box center [582, 425] width 243 height 29
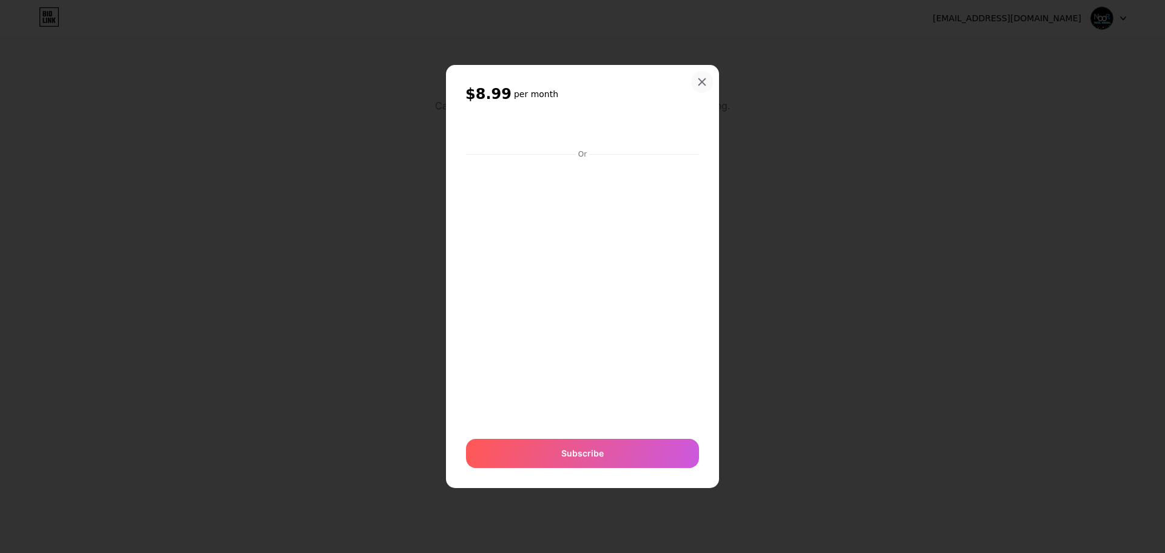
click at [706, 87] on div at bounding box center [702, 82] width 22 height 22
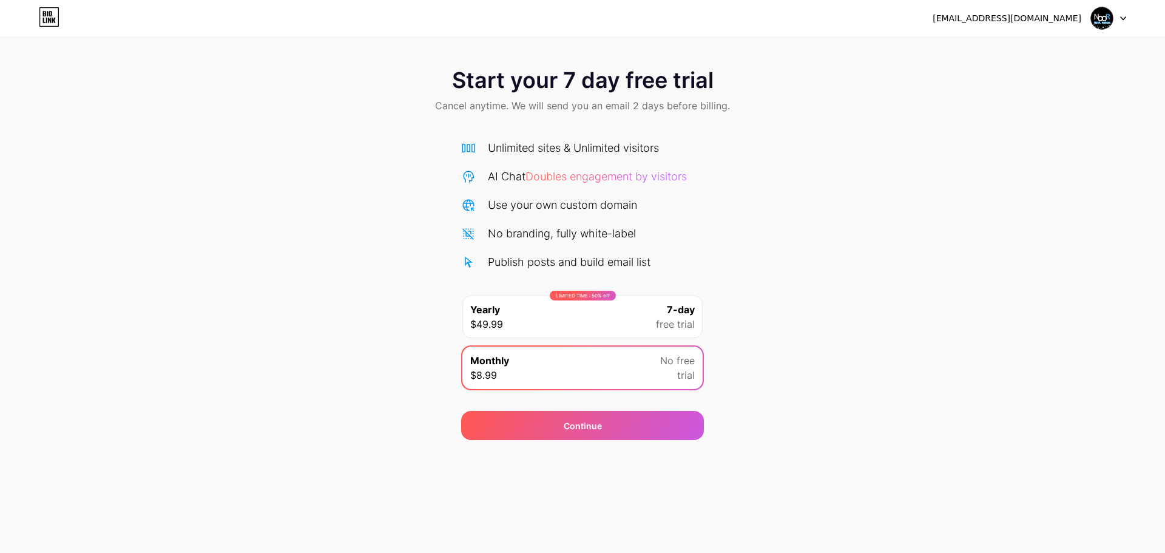
click at [899, 212] on div "Start your 7 day free trial Cancel anytime. We will send you an email 2 days be…" at bounding box center [582, 248] width 1165 height 384
click at [1127, 21] on div "hmedmelali001@gmail.com Logout" at bounding box center [582, 18] width 1165 height 22
click at [1125, 20] on icon at bounding box center [1123, 18] width 6 height 4
click at [52, 12] on icon at bounding box center [50, 13] width 3 height 5
